Goal: Task Accomplishment & Management: Manage account settings

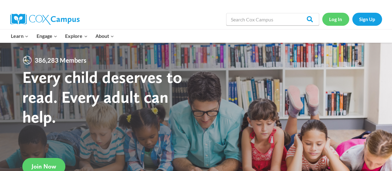
click at [337, 20] on link "Log In" at bounding box center [335, 19] width 27 height 13
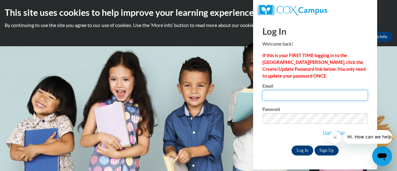
type input "[EMAIL_ADDRESS][DOMAIN_NAME]"
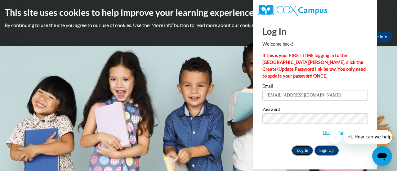
click at [300, 152] on input "Log In" at bounding box center [302, 150] width 22 height 10
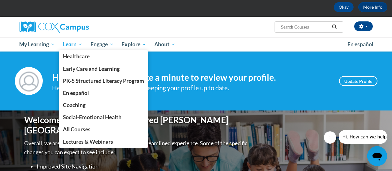
scroll to position [31, 0]
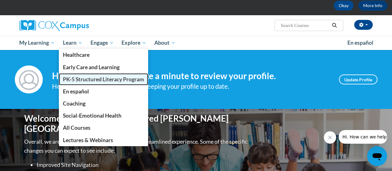
click at [100, 78] on span "PK-5 Structured Literacy Program" at bounding box center [103, 79] width 81 height 7
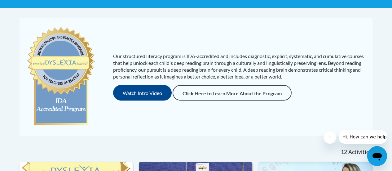
scroll to position [31, 0]
